Goal: Navigation & Orientation: Find specific page/section

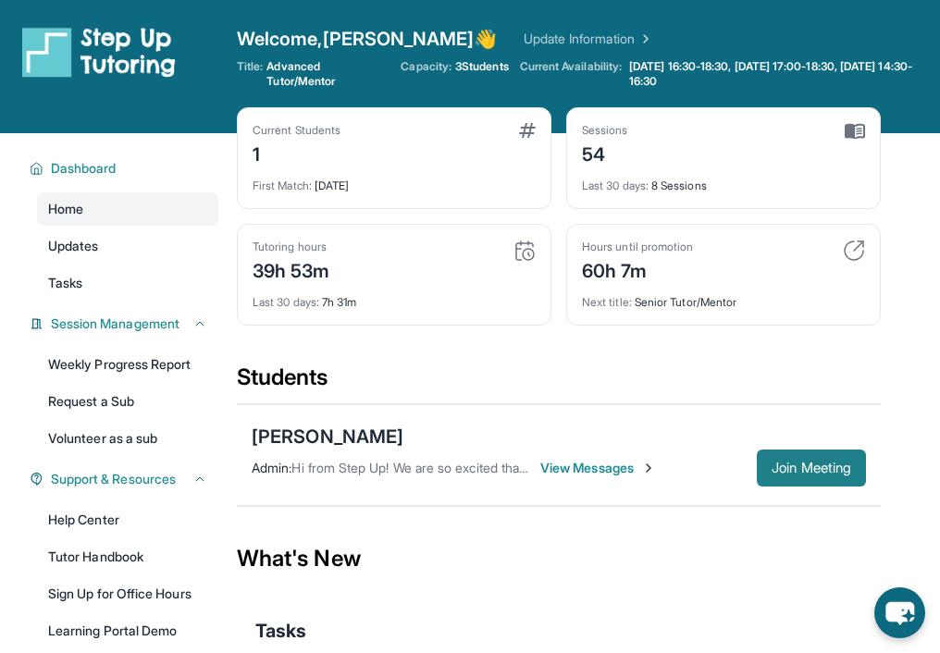
click at [807, 471] on span "Join Meeting" at bounding box center [811, 467] width 80 height 11
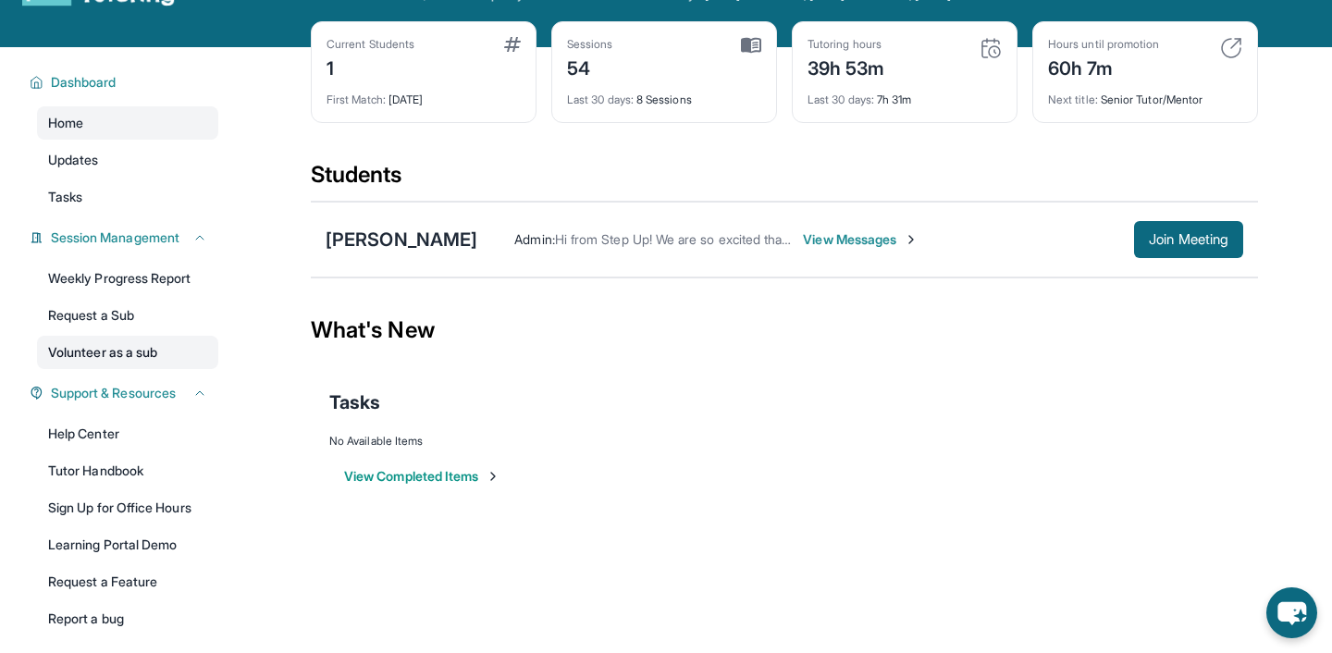
scroll to position [73, 0]
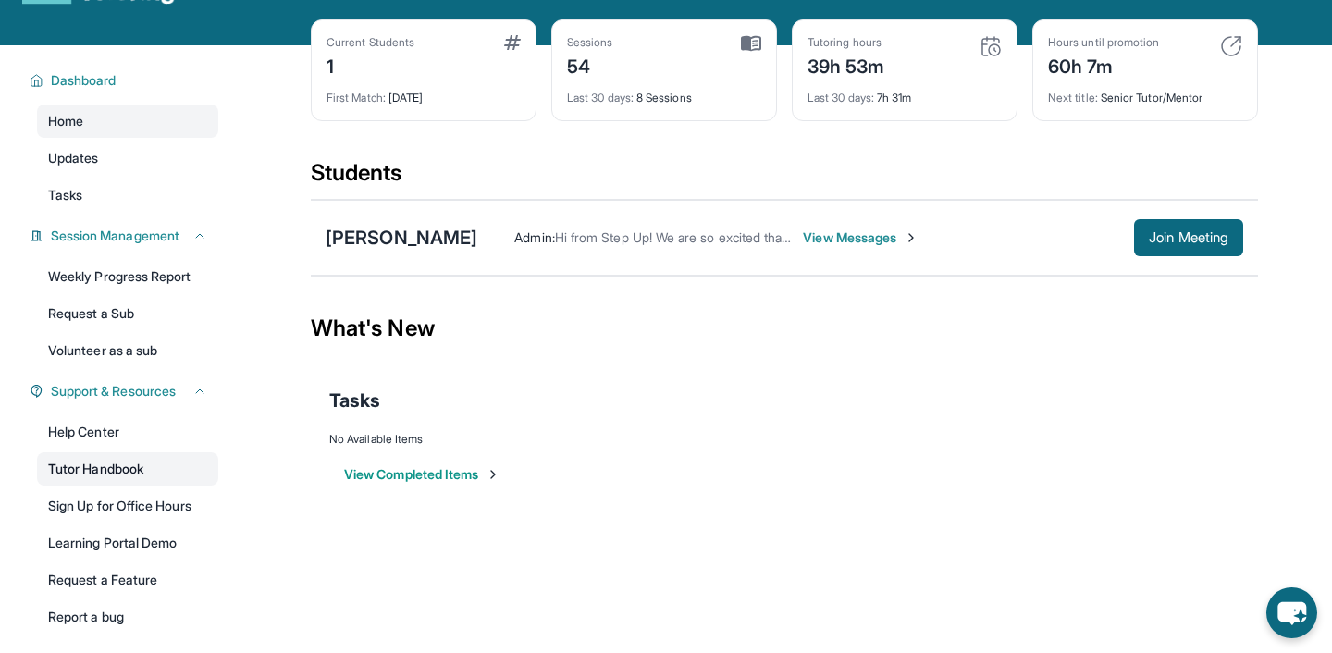
click at [136, 458] on link "Tutor Handbook" at bounding box center [127, 468] width 181 height 33
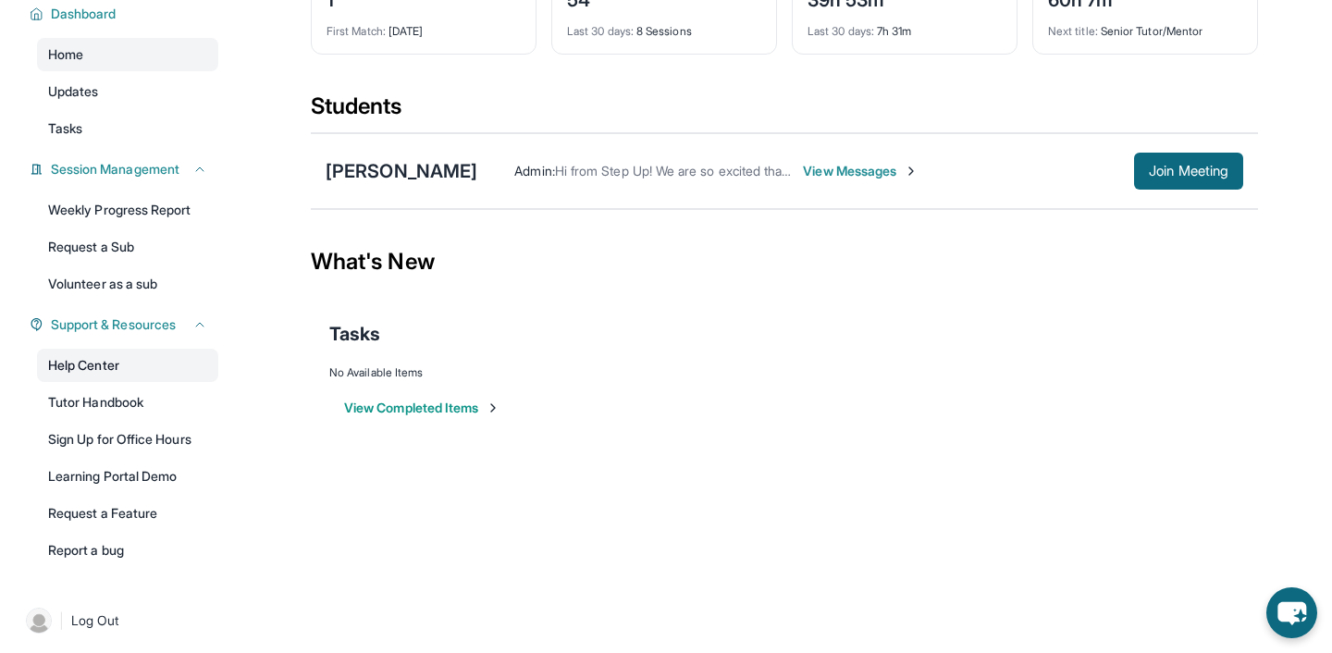
scroll to position [138, 0]
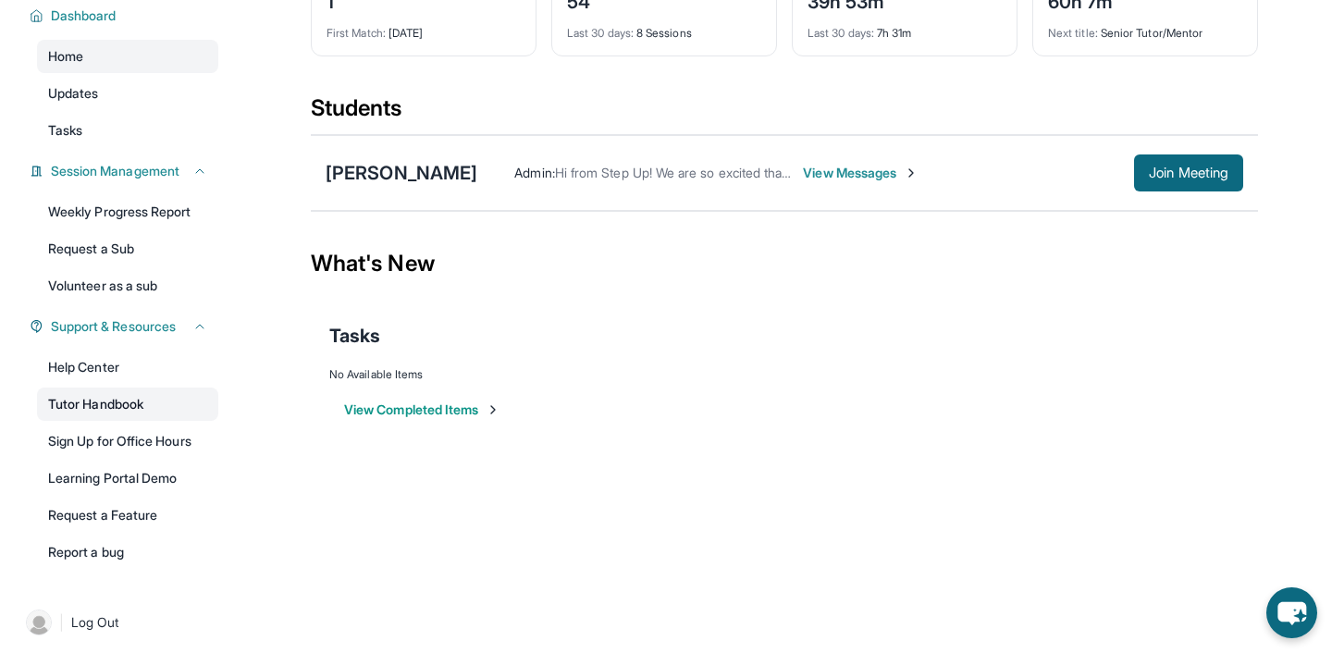
click at [89, 401] on link "Tutor Handbook" at bounding box center [127, 404] width 181 height 33
click at [159, 381] on link "Help Center" at bounding box center [127, 367] width 181 height 33
click at [101, 363] on link "Help Center" at bounding box center [127, 367] width 181 height 33
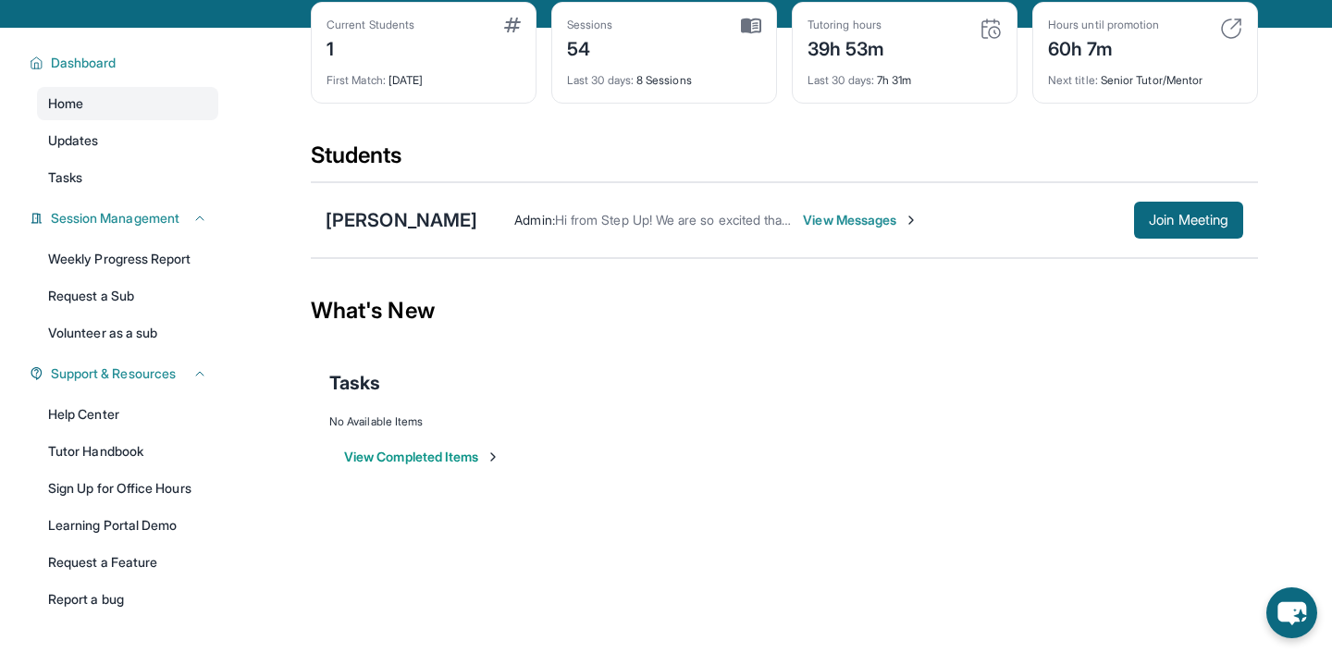
scroll to position [85, 0]
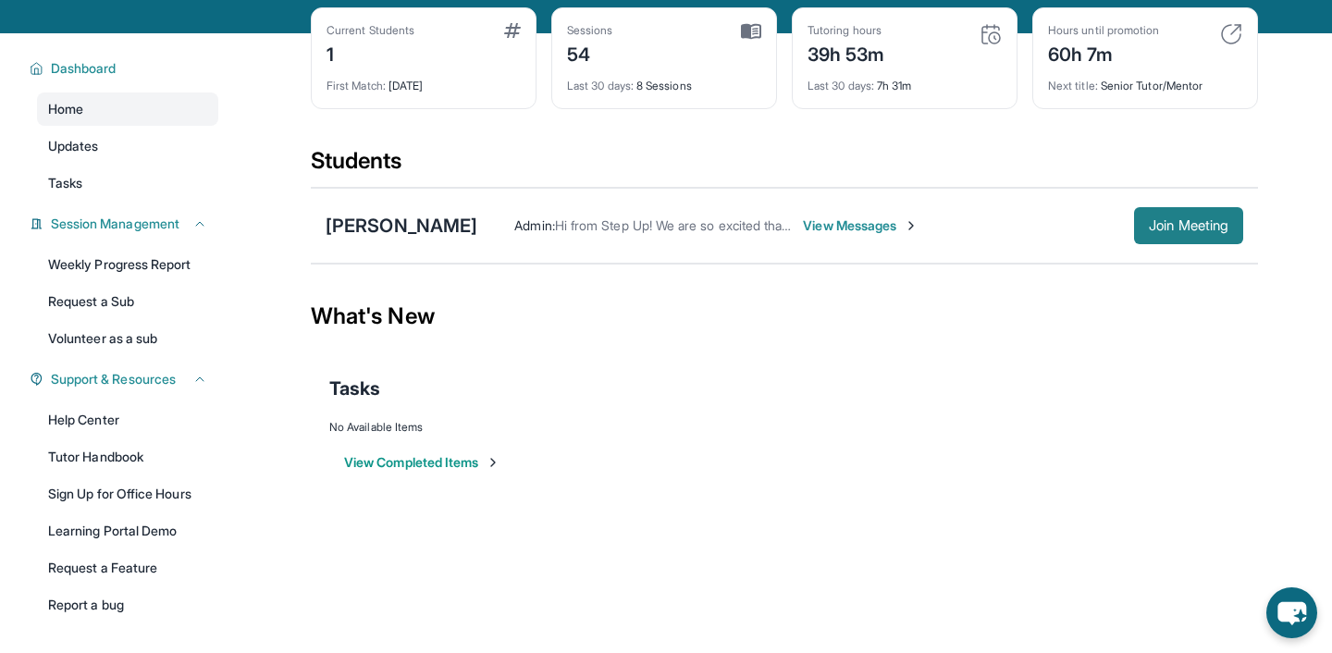
click at [939, 226] on span "Join Meeting" at bounding box center [1189, 225] width 80 height 11
